Goal: Answer question/provide support: Share knowledge or assist other users

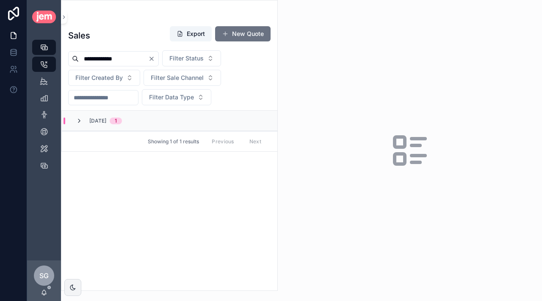
click at [80, 120] on icon "scrollable content" at bounding box center [79, 121] width 7 height 7
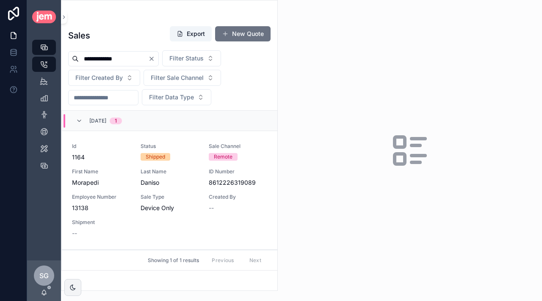
click at [119, 169] on span "First Name" at bounding box center [101, 172] width 58 height 7
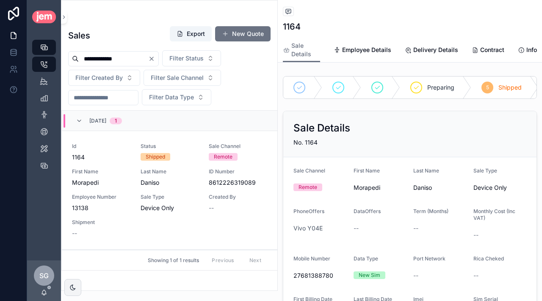
click at [181, 147] on span "Status" at bounding box center [170, 146] width 58 height 7
click at [289, 18] on div "Back to Listing Listing 1164" at bounding box center [410, 19] width 254 height 38
click at [288, 12] on icon "scrollable content" at bounding box center [288, 11] width 7 height 7
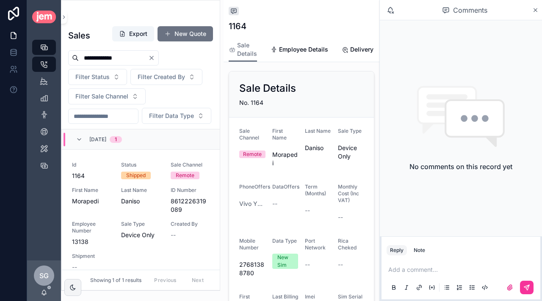
scroll to position [18, 0]
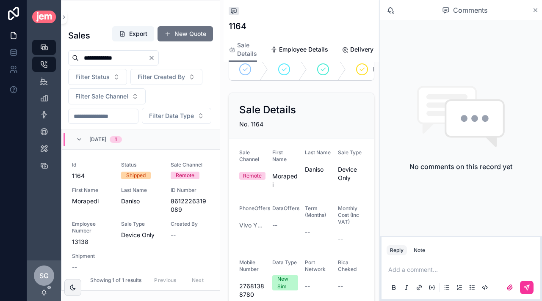
click at [148, 205] on div "Id 1164 Status Shipped Sale Channel Remote First Name [PERSON_NAME] Last Name […" at bounding box center [141, 217] width 138 height 110
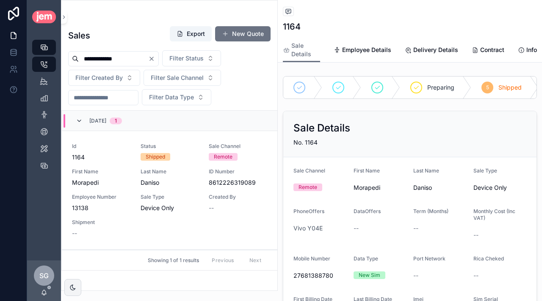
click at [77, 120] on icon "scrollable content" at bounding box center [79, 121] width 7 height 7
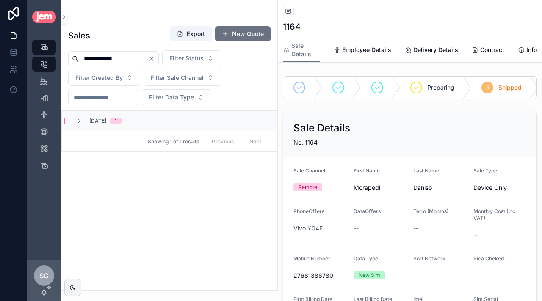
scroll to position [18, 0]
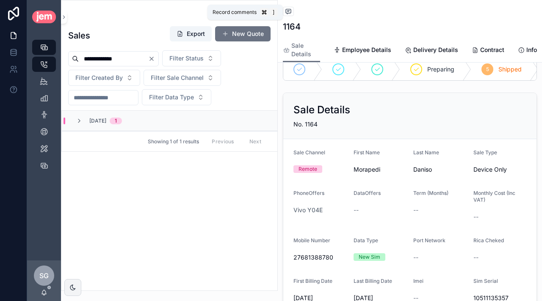
click at [288, 12] on icon "scrollable content" at bounding box center [288, 12] width 2 height 0
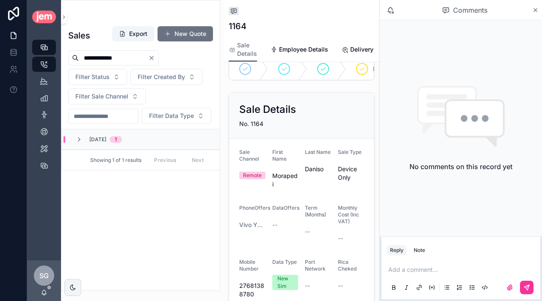
click at [412, 274] on p "scrollable content" at bounding box center [462, 270] width 149 height 8
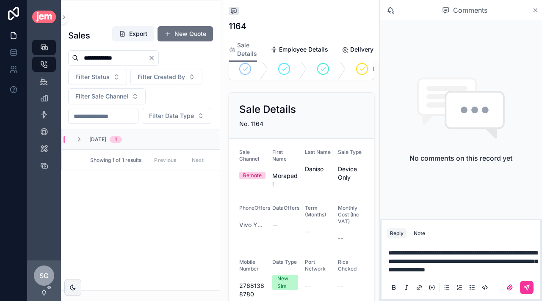
click at [473, 274] on p "**********" at bounding box center [462, 261] width 149 height 25
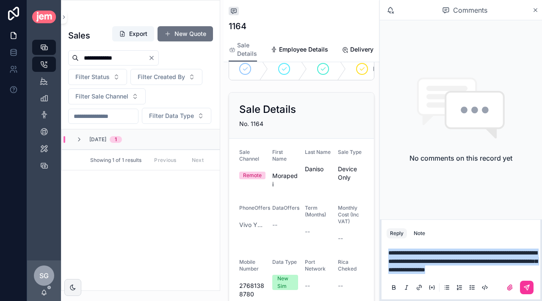
drag, startPoint x: 388, startPoint y: 245, endPoint x: 438, endPoint y: 274, distance: 57.9
click at [438, 274] on div "**********" at bounding box center [461, 270] width 149 height 53
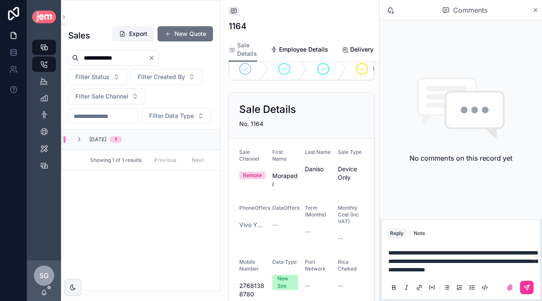
click at [438, 274] on div "**********" at bounding box center [461, 270] width 149 height 53
click at [524, 285] on icon "scrollable content" at bounding box center [526, 288] width 7 height 7
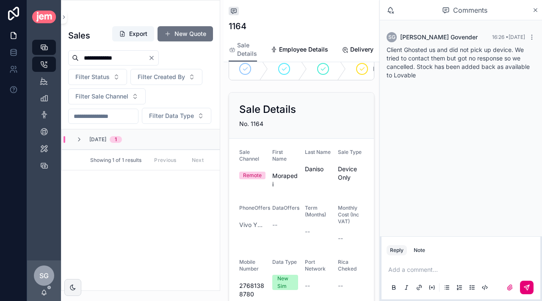
click at [105, 54] on input "**********" at bounding box center [113, 58] width 69 height 12
type input "****"
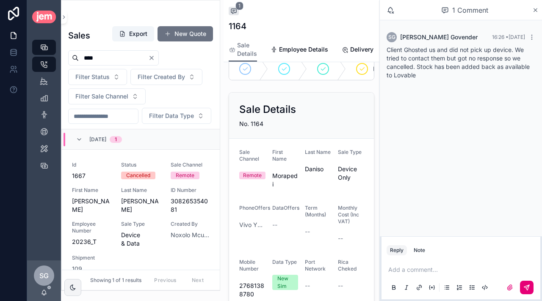
click at [104, 180] on div "Id 1667" at bounding box center [91, 171] width 39 height 19
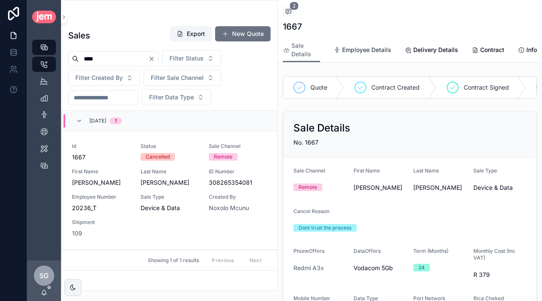
click at [360, 52] on span "Employee Details" at bounding box center [366, 50] width 49 height 8
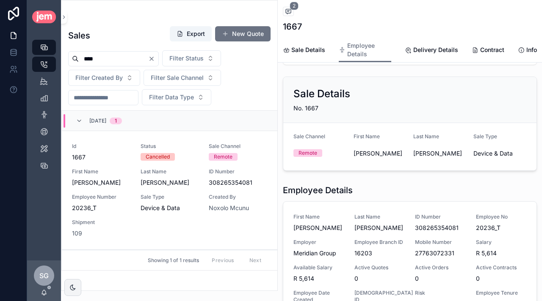
scroll to position [101, 0]
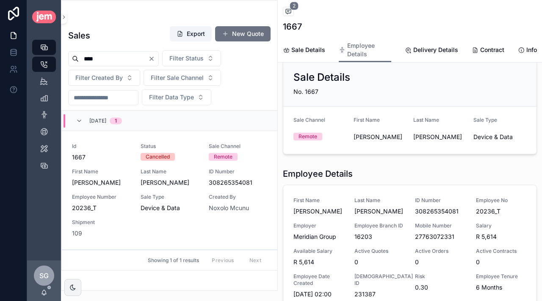
click at [361, 135] on span "[PERSON_NAME]" at bounding box center [380, 137] width 53 height 8
copy span "[PERSON_NAME]"
click at [205, 181] on div "Id 1667 Status Cancelled Sale Channel Remote First Name [PERSON_NAME] Last Name…" at bounding box center [169, 190] width 195 height 95
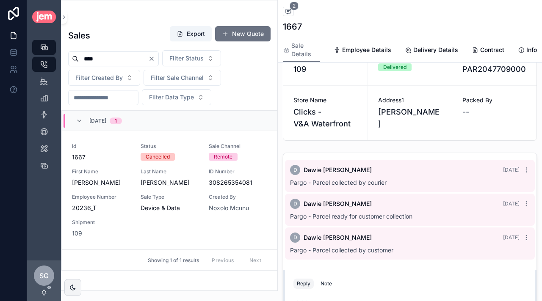
scroll to position [385, 0]
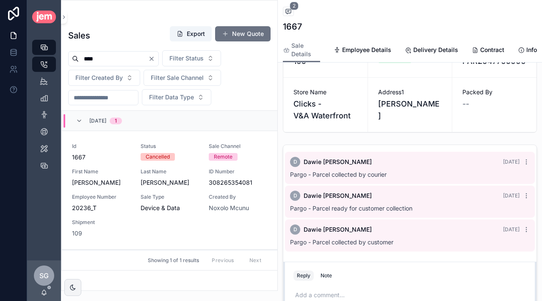
click at [185, 183] on span "[PERSON_NAME]" at bounding box center [170, 183] width 58 height 8
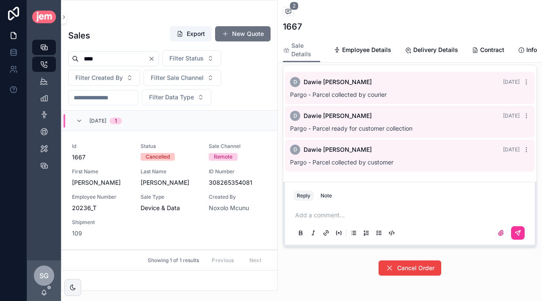
scroll to position [497, 0]
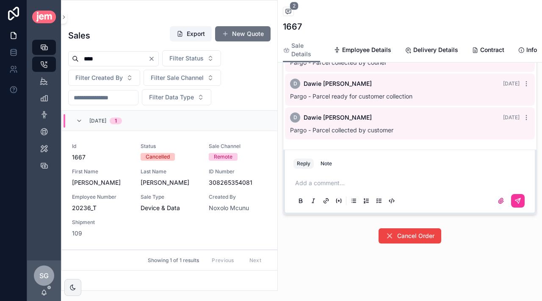
click at [326, 176] on div "Add a comment..." at bounding box center [409, 192] width 233 height 36
click at [326, 181] on p "scrollable content" at bounding box center [411, 183] width 233 height 8
click at [171, 144] on span "Status" at bounding box center [170, 146] width 58 height 7
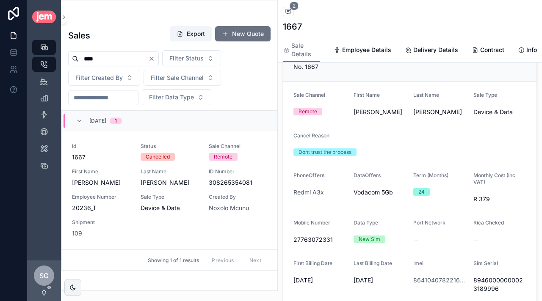
scroll to position [84, 0]
